Goal: Task Accomplishment & Management: Manage account settings

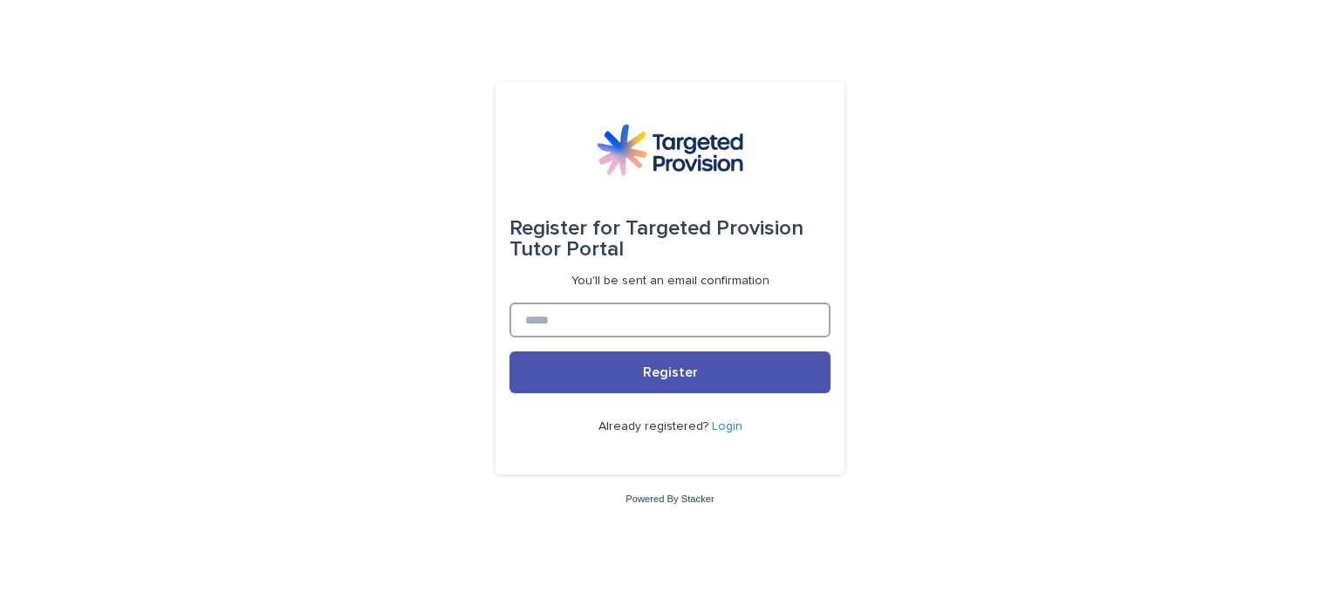
click at [621, 318] on input at bounding box center [669, 320] width 321 height 35
type input "**********"
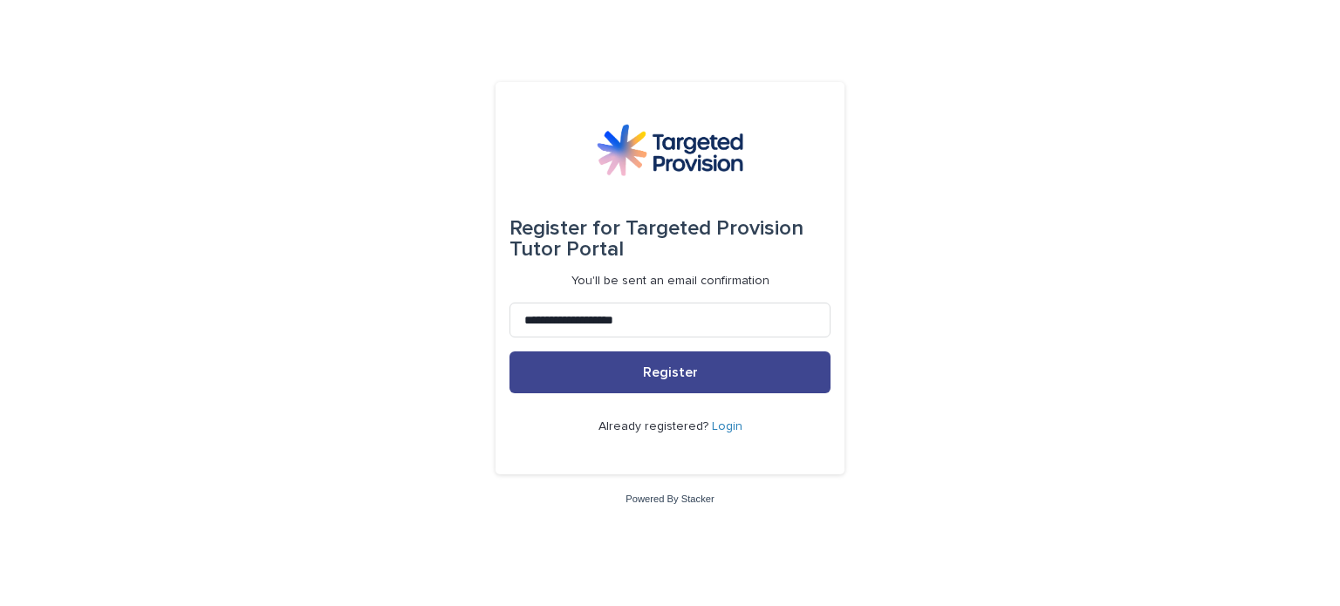
click at [653, 366] on span "Register" at bounding box center [670, 373] width 55 height 14
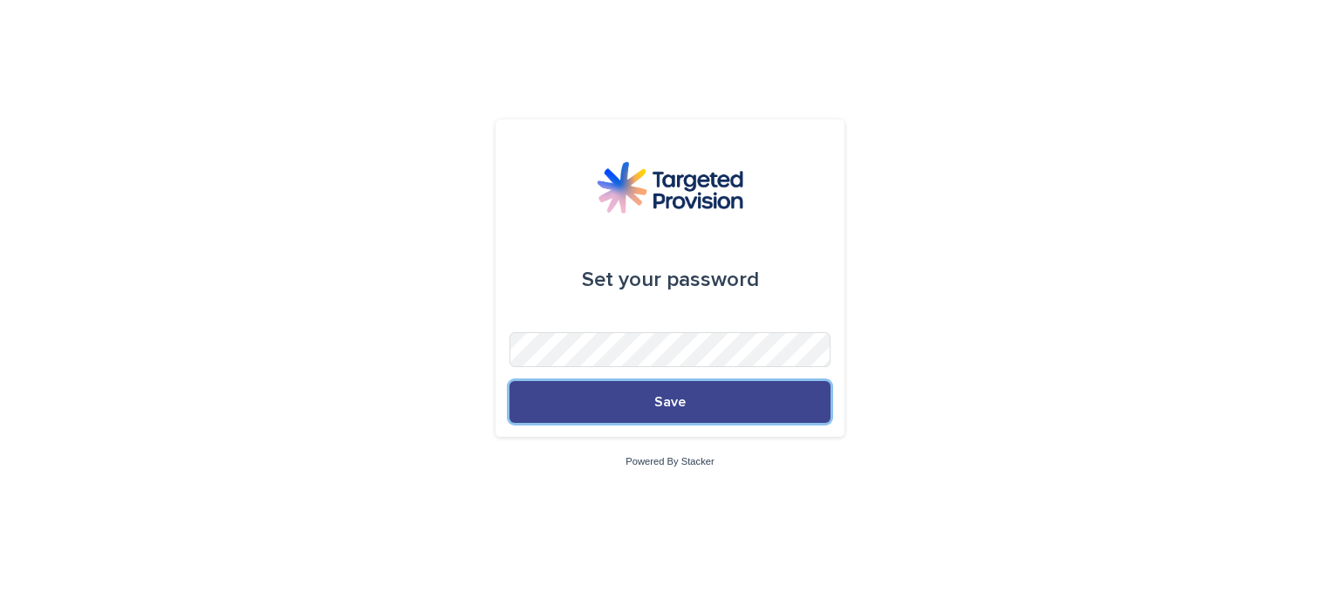
click at [653, 408] on button "Save" at bounding box center [669, 402] width 321 height 42
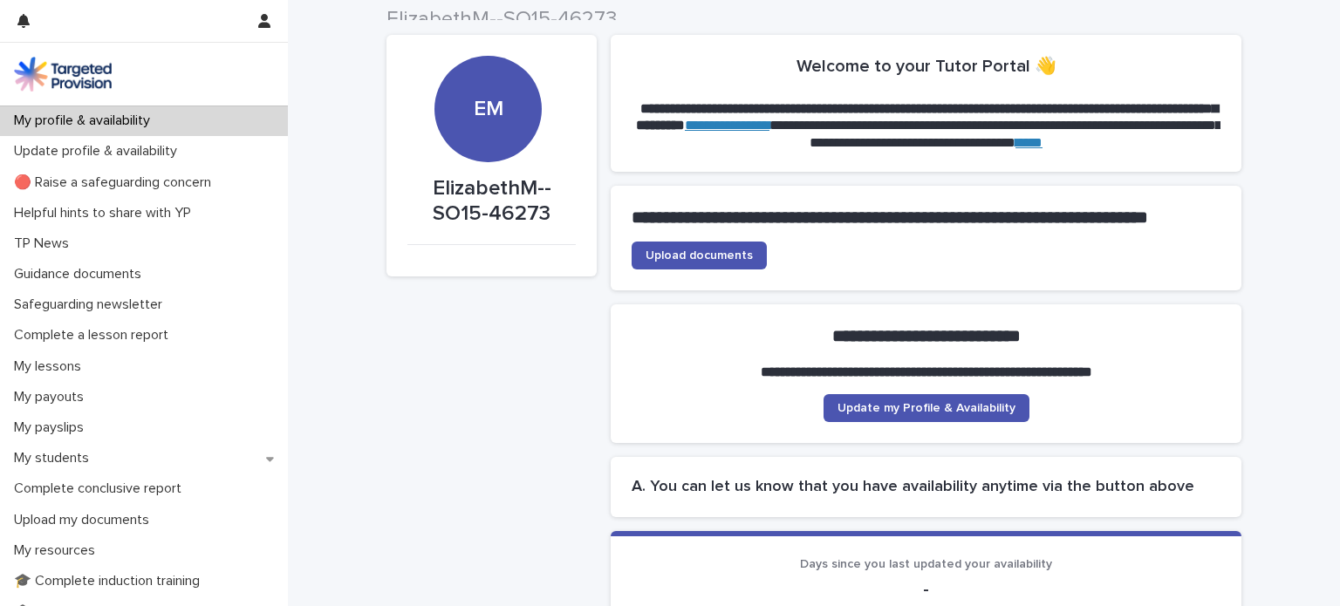
scroll to position [12, 0]
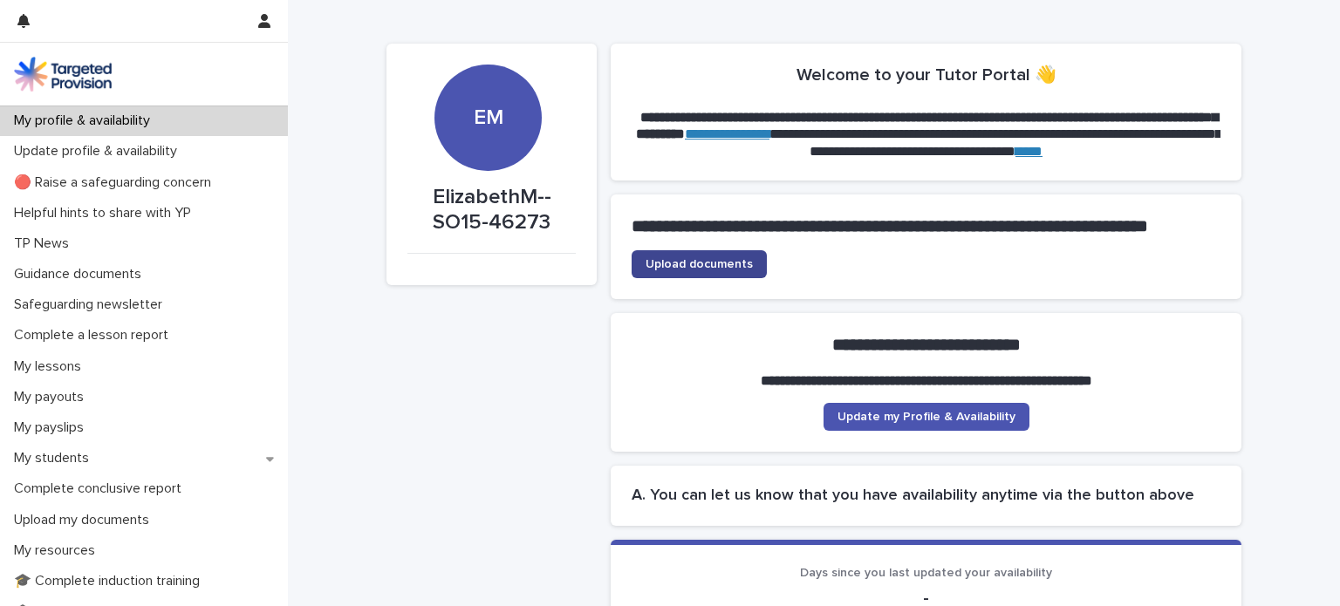
click at [688, 270] on span "Upload documents" at bounding box center [699, 264] width 107 height 12
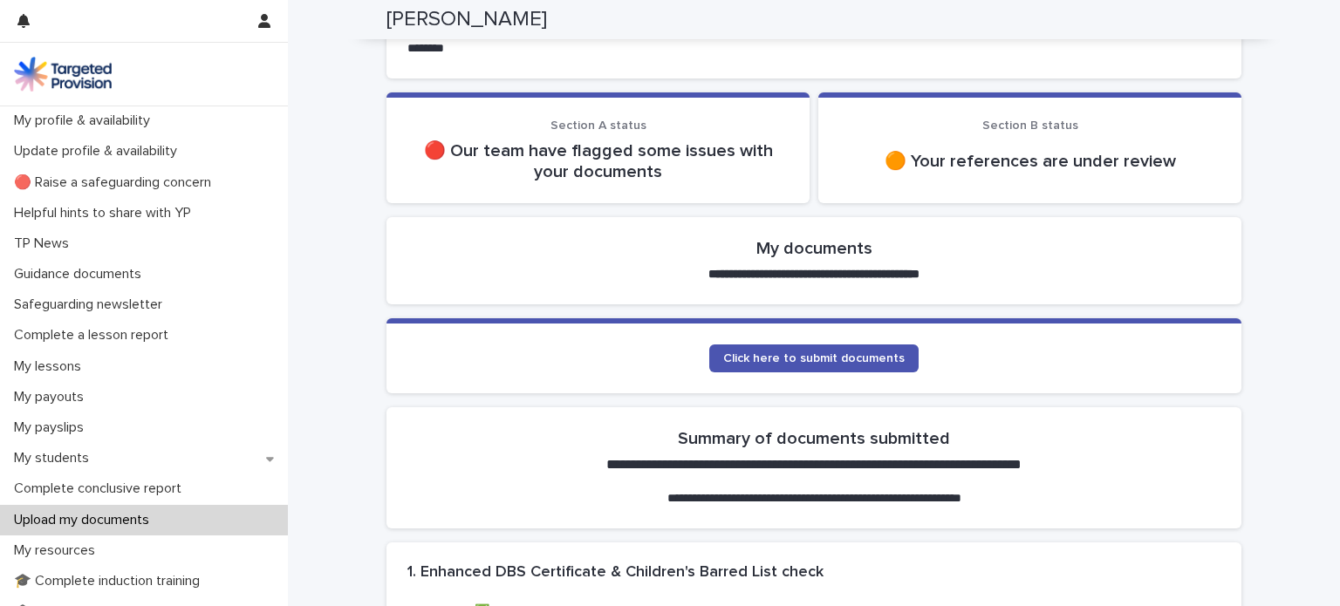
scroll to position [219, 0]
click at [792, 353] on span "Click here to submit documents" at bounding box center [813, 359] width 181 height 12
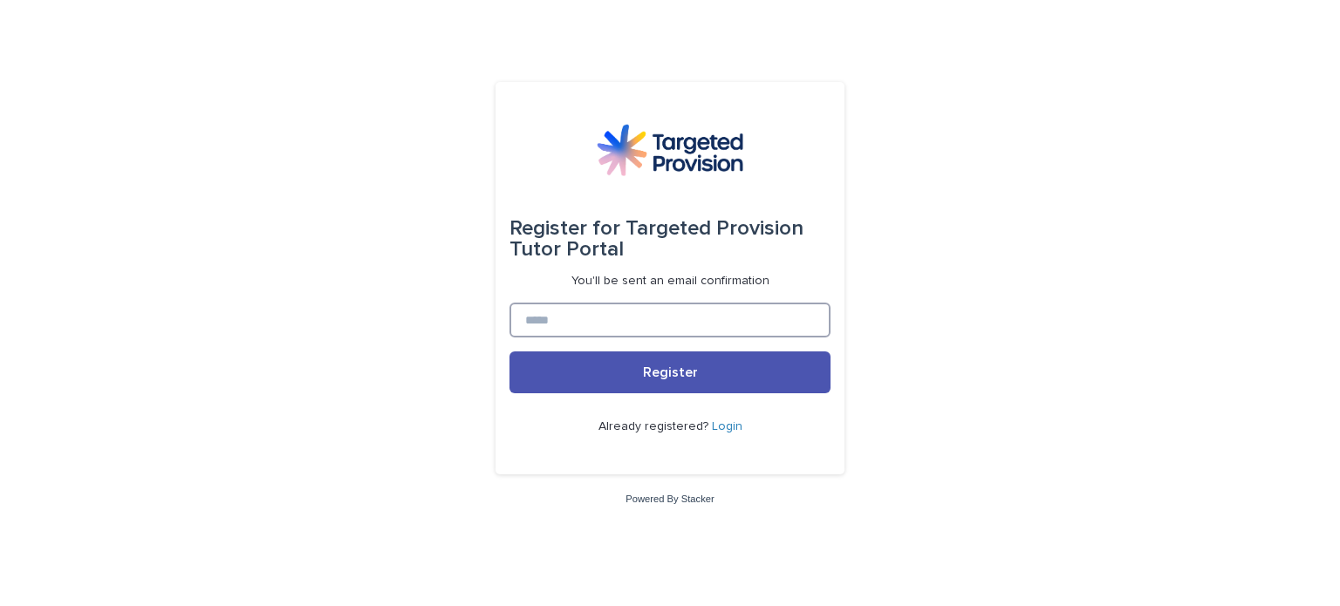
click at [635, 321] on input at bounding box center [669, 320] width 321 height 35
type input "**********"
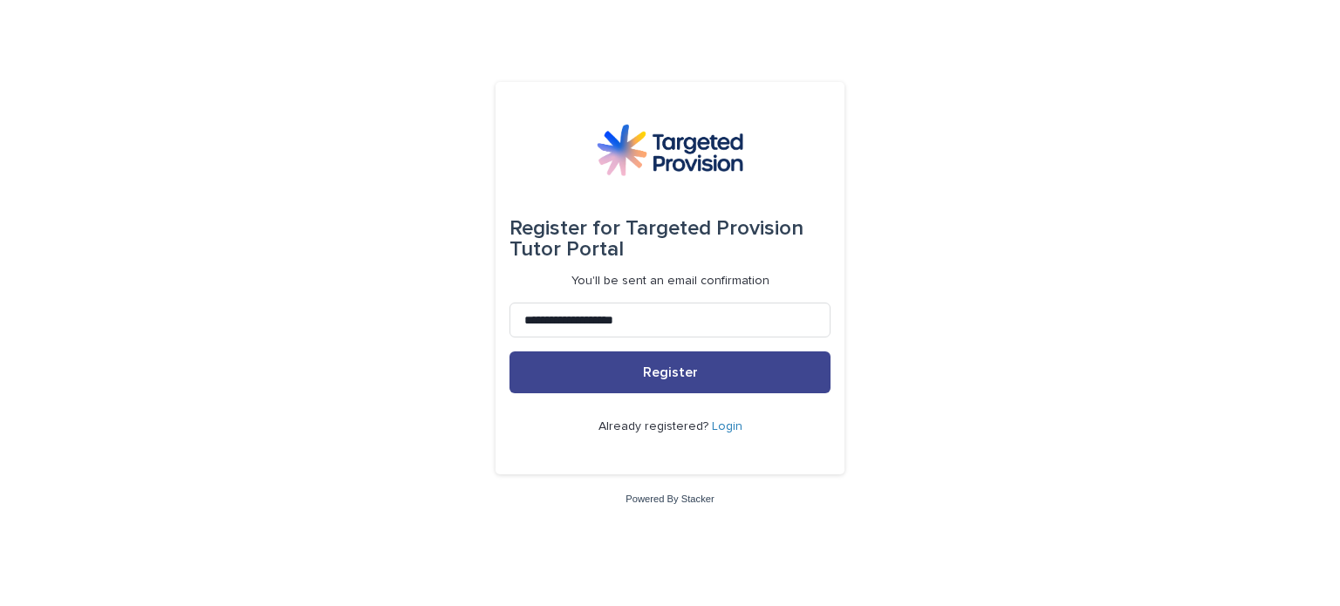
click at [696, 378] on button "Register" at bounding box center [669, 373] width 321 height 42
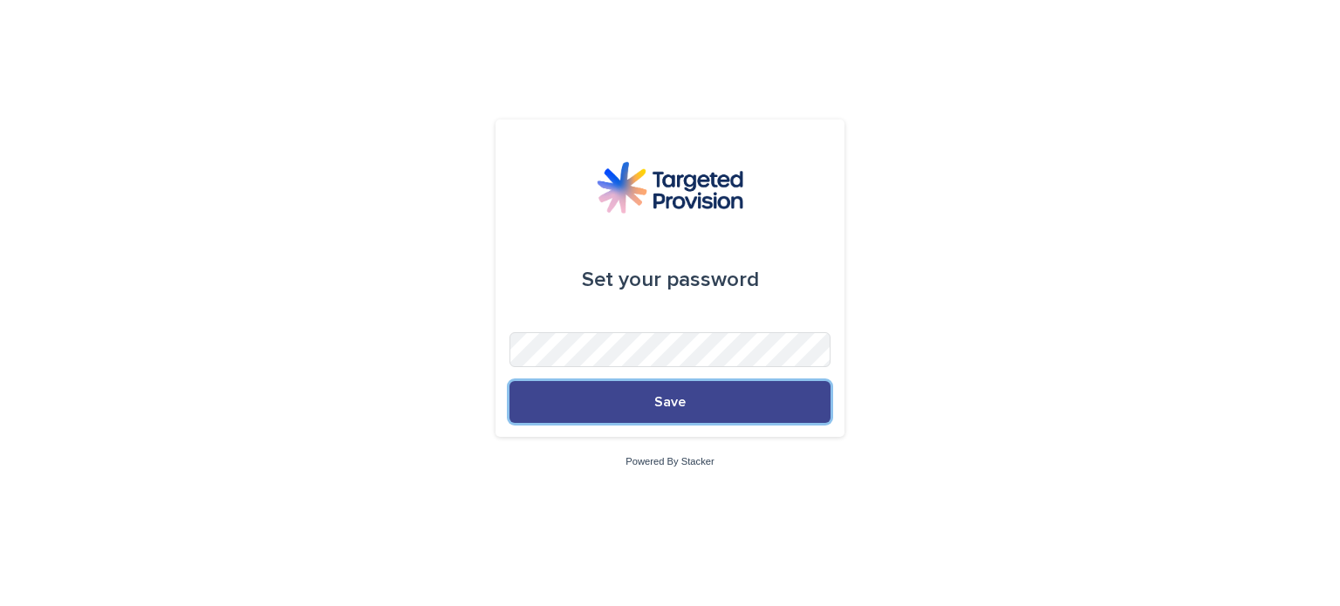
click at [642, 390] on button "Save" at bounding box center [669, 402] width 321 height 42
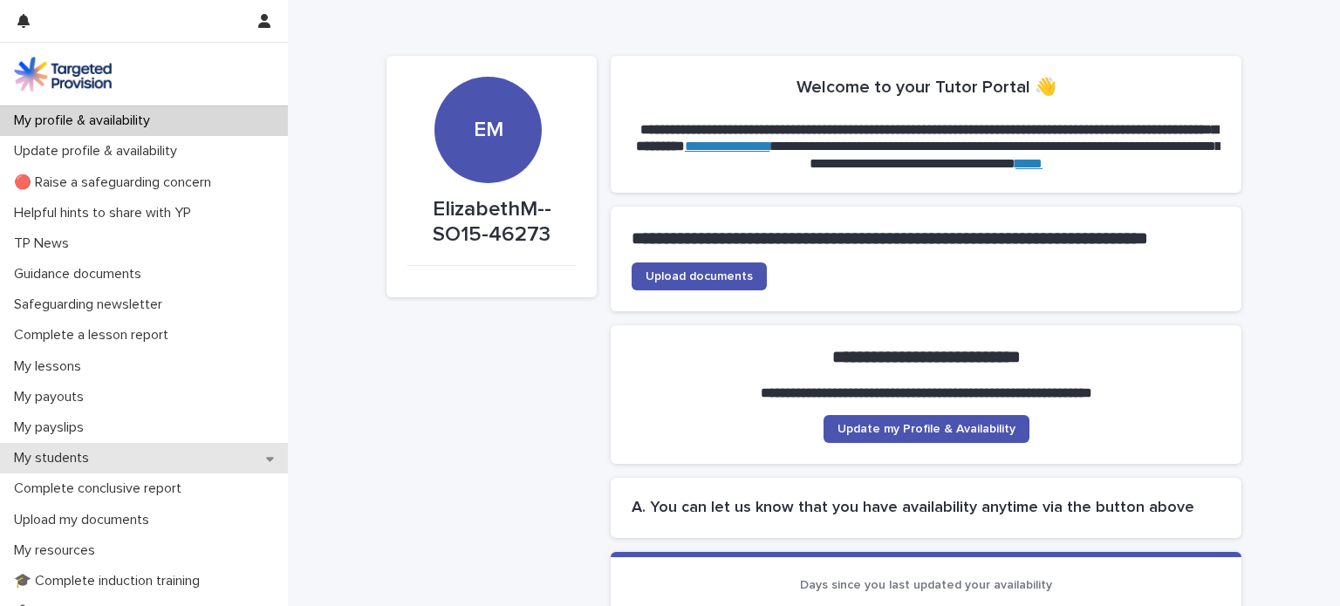
click at [130, 470] on div "My students" at bounding box center [144, 458] width 288 height 31
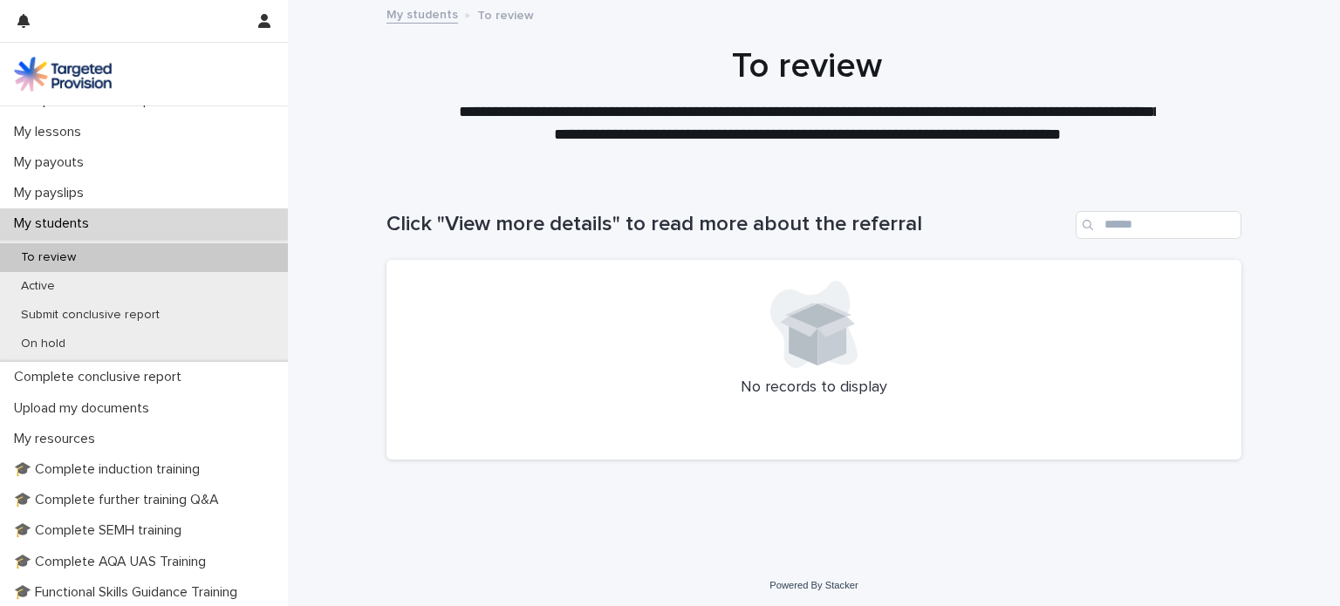
scroll to position [233, 0]
click at [58, 221] on p "My students" at bounding box center [55, 225] width 96 height 17
click at [49, 229] on p "My students" at bounding box center [55, 225] width 96 height 17
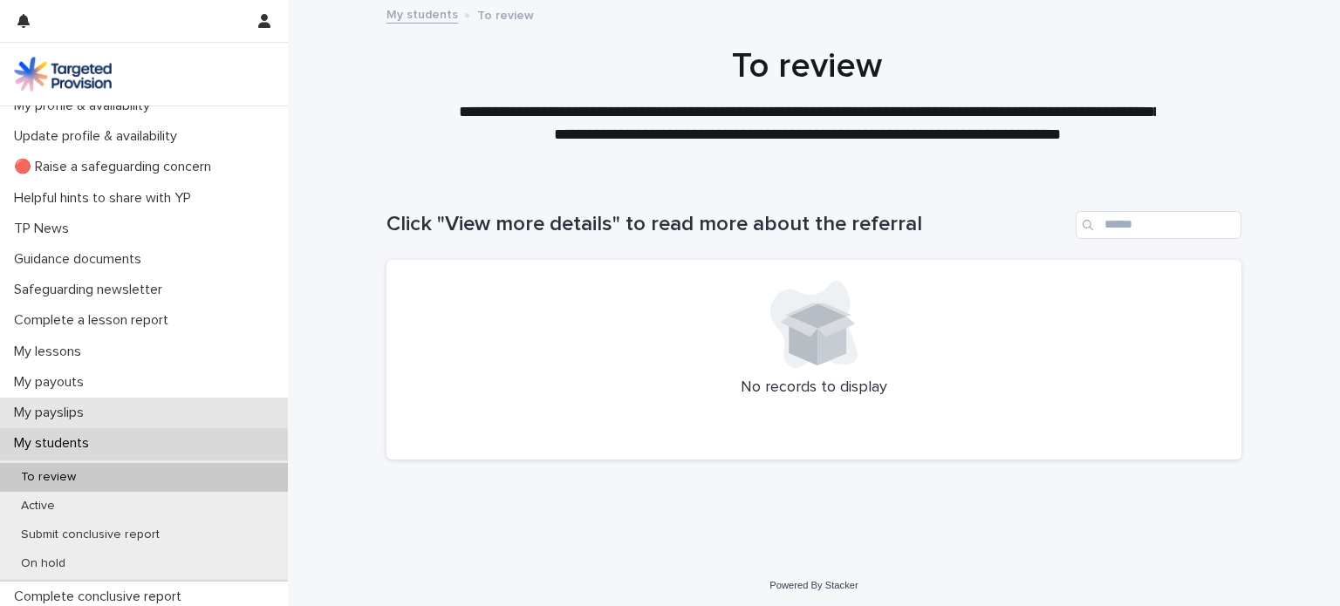
scroll to position [0, 0]
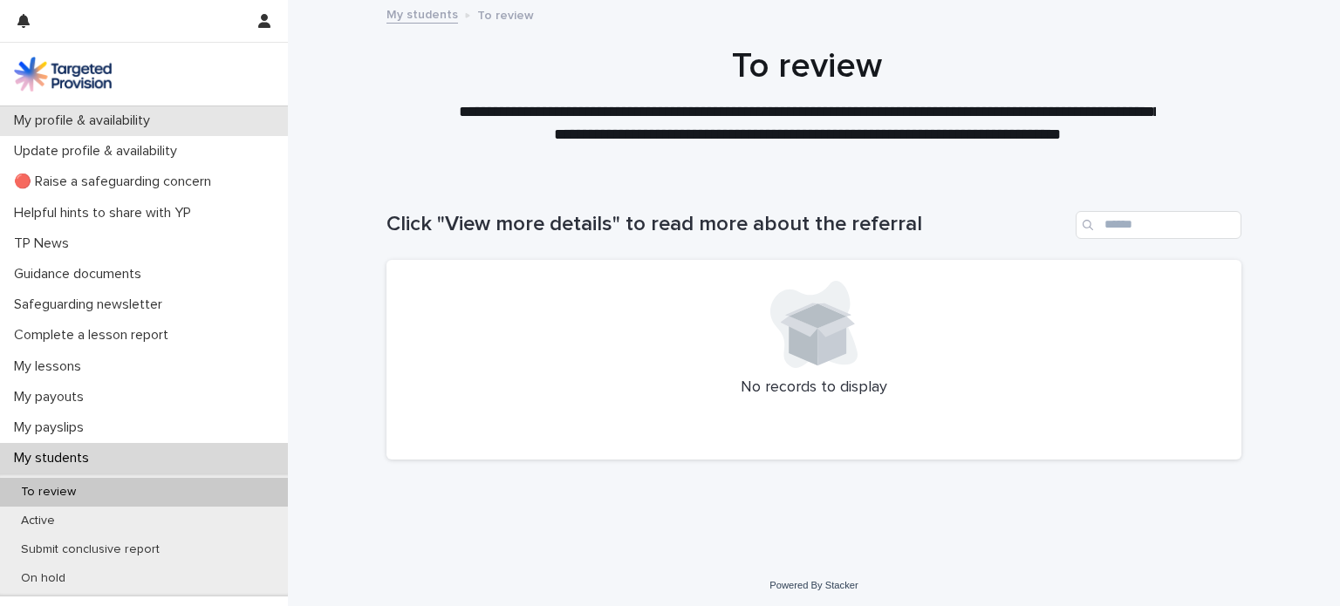
click at [124, 107] on div "My profile & availability" at bounding box center [144, 121] width 288 height 31
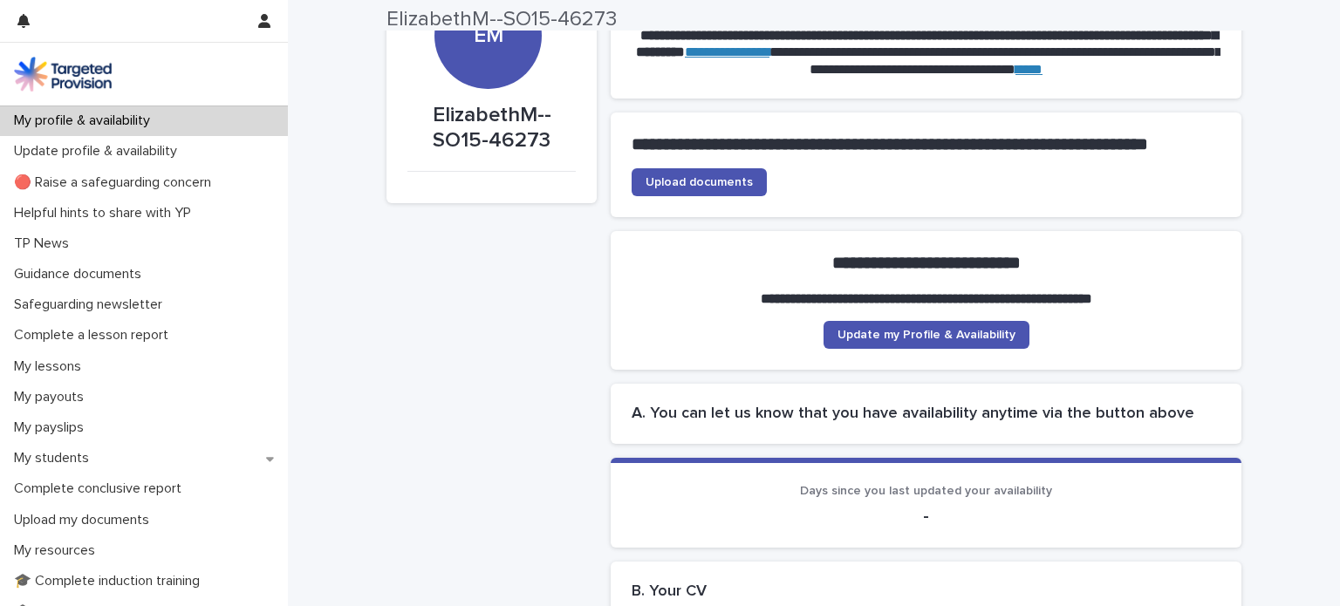
scroll to position [119, 0]
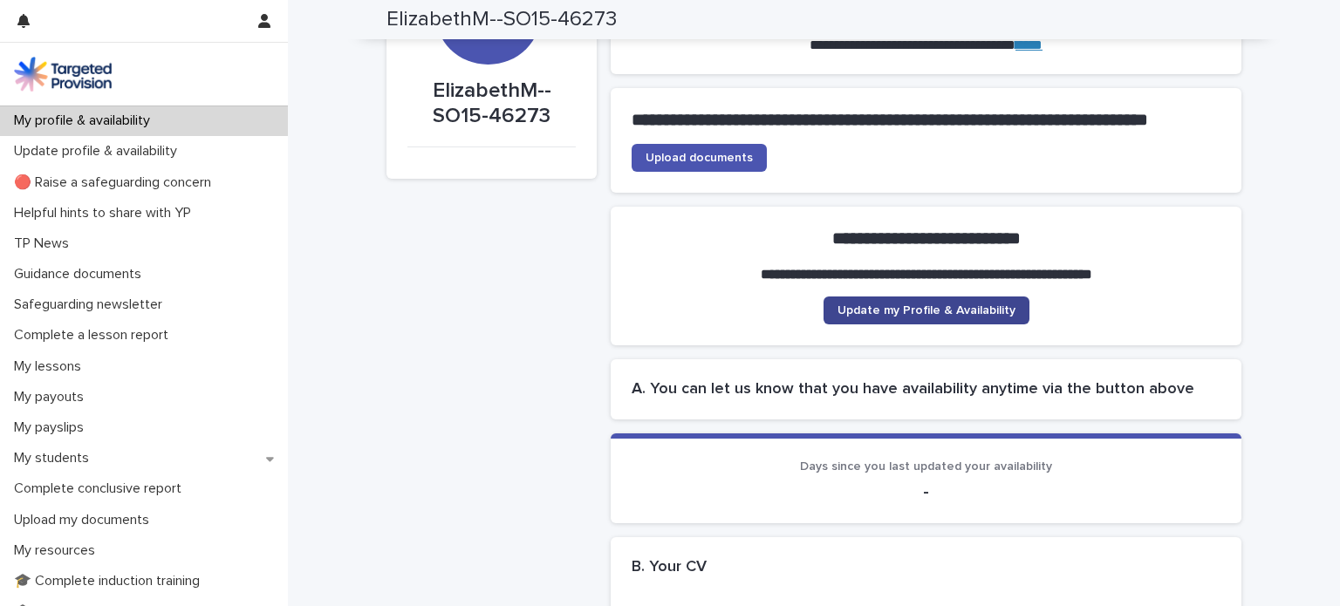
click at [858, 317] on span "Update my Profile & Availability" at bounding box center [926, 310] width 178 height 12
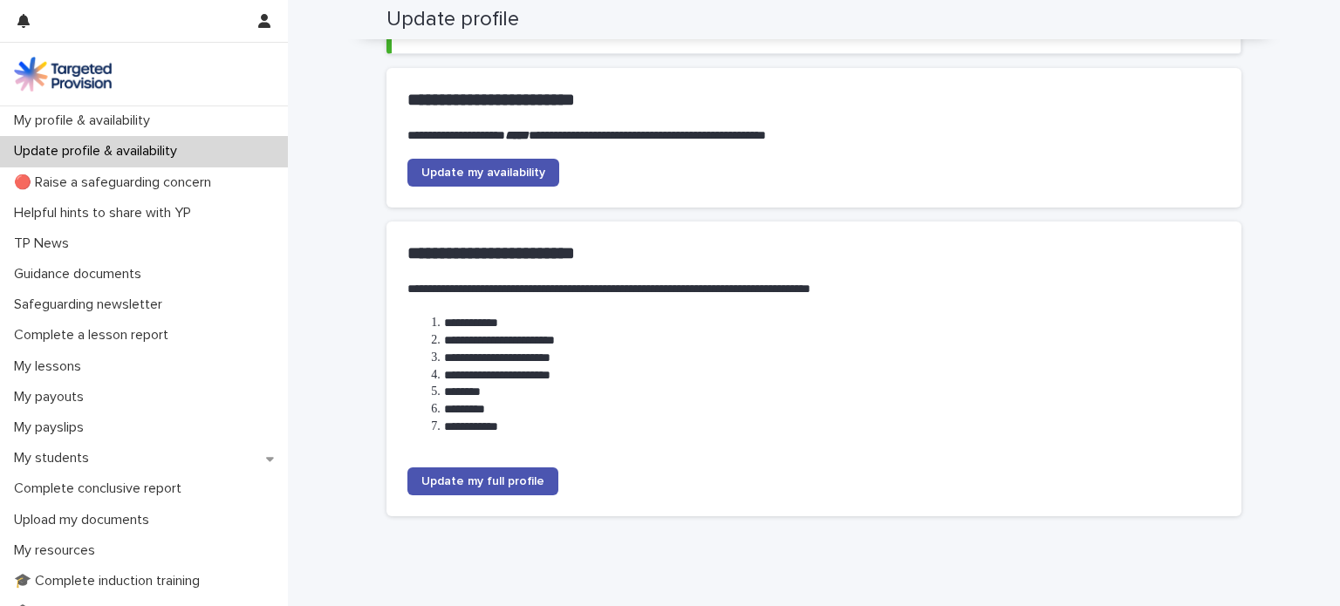
scroll to position [221, 0]
